Goal: Navigation & Orientation: Find specific page/section

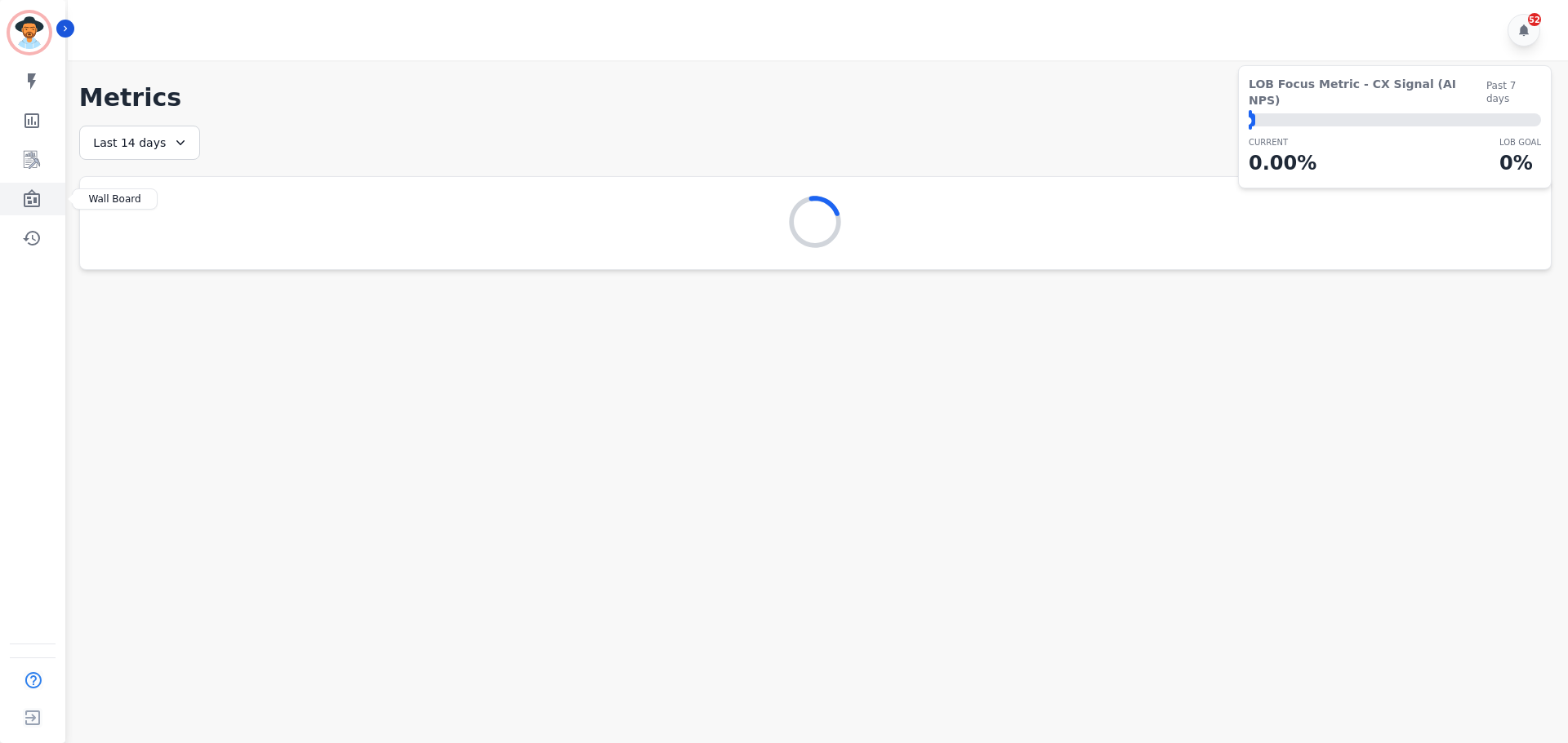
click at [30, 199] on icon "Sidebar" at bounding box center [32, 198] width 16 height 18
